Goal: Information Seeking & Learning: Learn about a topic

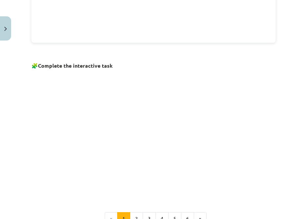
scroll to position [353, 0]
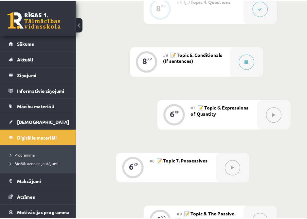
scroll to position [465, 0]
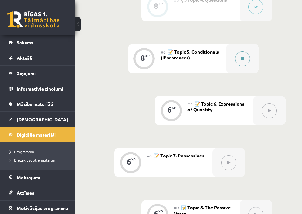
click at [246, 61] on button at bounding box center [242, 58] width 15 height 15
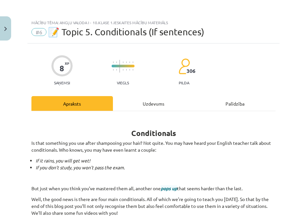
click at [147, 105] on div "Uzdevums" at bounding box center [153, 103] width 81 height 15
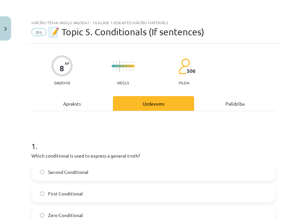
scroll to position [16, 0]
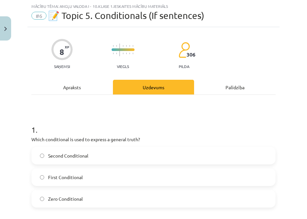
click at [66, 88] on div "Apraksts" at bounding box center [71, 87] width 81 height 15
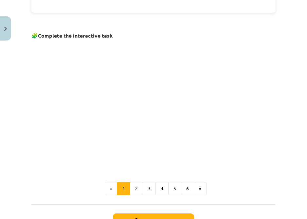
scroll to position [380, 0]
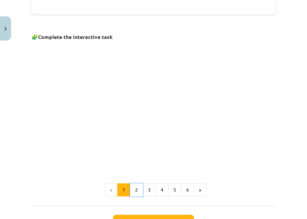
click at [136, 186] on button "2" at bounding box center [136, 189] width 13 height 13
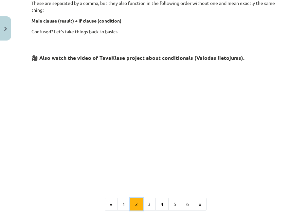
scroll to position [259, 0]
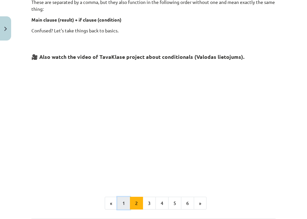
click at [124, 202] on button "1" at bounding box center [123, 203] width 13 height 13
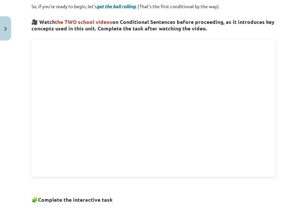
scroll to position [217, 0]
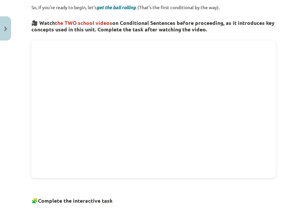
click at [279, 86] on div "Mācību tēma: Angļu valoda i - 10.klase 1.ieskaites mācību materiāls #6 📝 Topic …" at bounding box center [153, 109] width 307 height 219
click at [288, 81] on div "Mācību tēma: Angļu valoda i - 10.klase 1.ieskaites mācību materiāls #6 📝 Topic …" at bounding box center [153, 109] width 307 height 219
